Goal: Task Accomplishment & Management: Complete application form

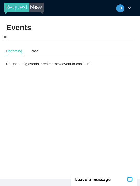
click at [5, 37] on span at bounding box center [4, 38] width 9 height 11
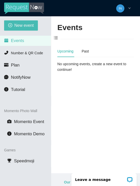
click at [16, 27] on span "New event" at bounding box center [23, 25] width 19 height 6
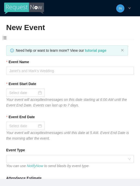
type textarea "Thanks for coming to Guitars and Cadillacs! Follow us on FB & IG @guitarsandcad…"
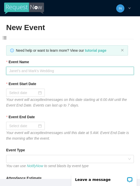
click at [29, 69] on input "Event Name" at bounding box center [69, 71] width 127 height 8
type input "[DATE]"
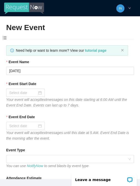
click at [39, 92] on div at bounding box center [25, 93] width 32 height 6
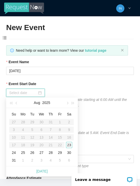
type input "[DATE]"
click at [70, 146] on div "23" at bounding box center [69, 145] width 6 height 6
type input "[DATE]"
type textarea "Thanks for coming to Guitars and Cadillacs! Follow us on FB & IG @guitarsandcad…"
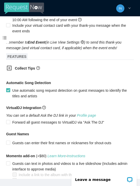
scroll to position [287, 0]
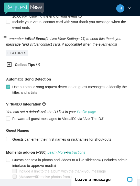
click at [12, 66] on div at bounding box center [11, 65] width 8 height 6
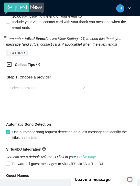
click at [27, 90] on input "search" at bounding box center [45, 88] width 71 height 8
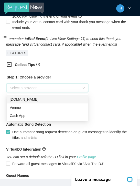
click at [28, 106] on div "Venmo" at bounding box center [47, 108] width 75 height 6
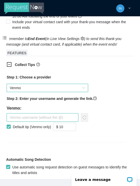
click at [33, 117] on input "text" at bounding box center [42, 118] width 71 height 8
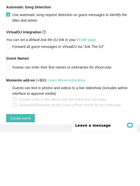
scroll to position [384, 0]
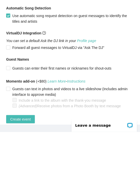
type input "Jaala-nowlin"
click at [23, 171] on span "Create event" at bounding box center [20, 174] width 20 height 6
type textarea "Thanks for coming to Guitars and Cadillacs! Follow us on FB & IG @guitarsandcad…"
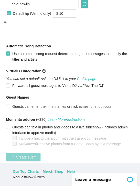
scroll to position [126, 0]
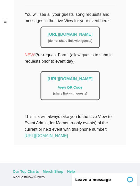
click at [92, 32] on link "[URL][DOMAIN_NAME]" at bounding box center [69, 34] width 45 height 4
